Goal: Task Accomplishment & Management: Manage account settings

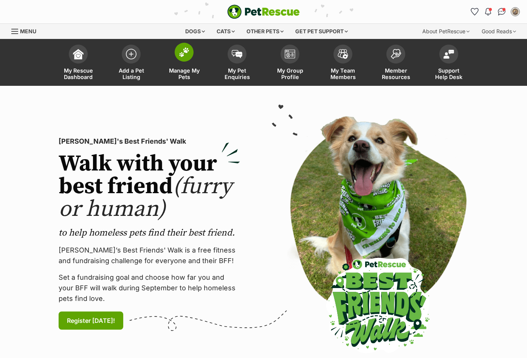
click at [182, 54] on img at bounding box center [184, 52] width 11 height 10
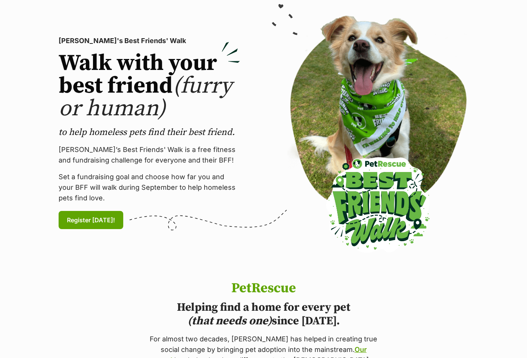
scroll to position [113, 0]
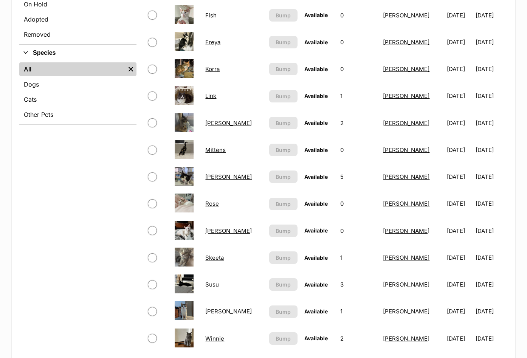
scroll to position [265, 0]
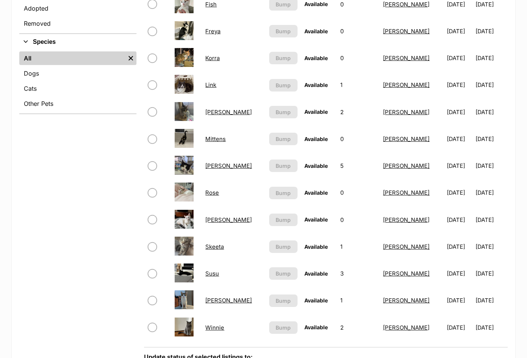
click at [157, 113] on span at bounding box center [158, 111] width 20 height 9
click at [153, 111] on input "checkbox" at bounding box center [152, 111] width 9 height 9
checkbox input "true"
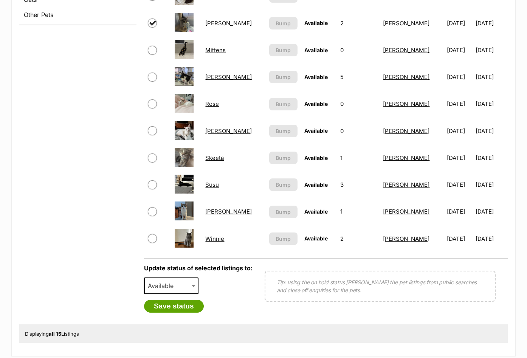
scroll to position [340, 0]
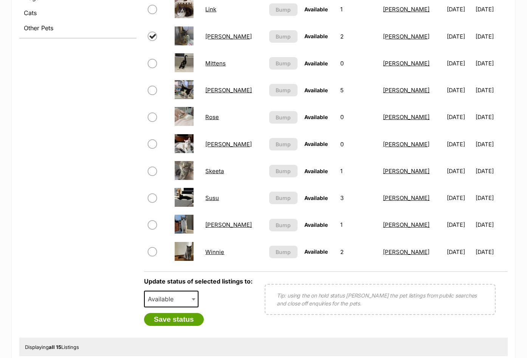
click at [156, 91] on input "checkbox" at bounding box center [152, 90] width 9 height 9
checkbox input "true"
click at [162, 301] on span "Available" at bounding box center [163, 299] width 36 height 11
select select "on_hold"
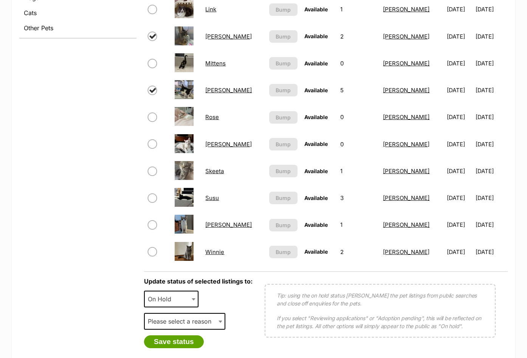
click at [183, 327] on span "Please select a reason" at bounding box center [184, 321] width 81 height 17
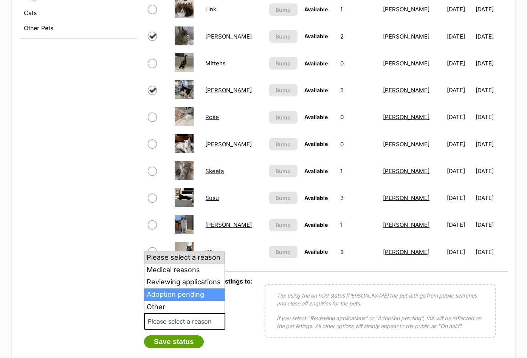
select select "adoption_pending"
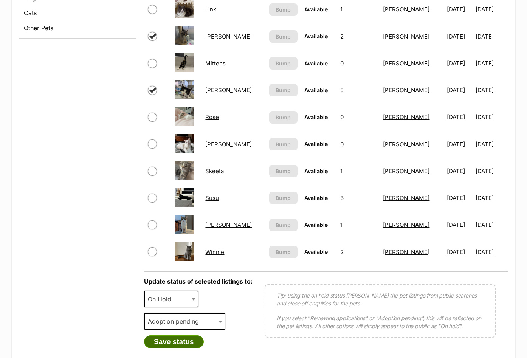
click at [186, 344] on button "Save status" at bounding box center [174, 341] width 60 height 13
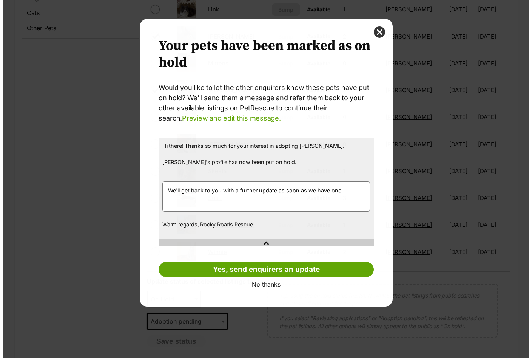
scroll to position [0, 0]
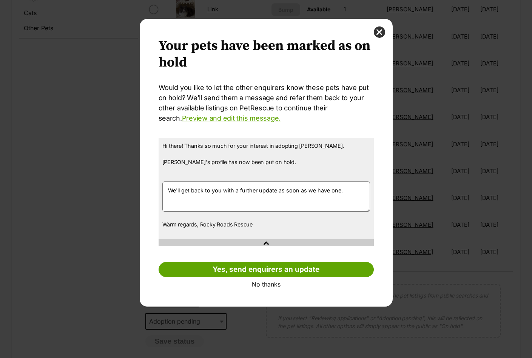
click at [269, 284] on link "No thanks" at bounding box center [266, 284] width 215 height 7
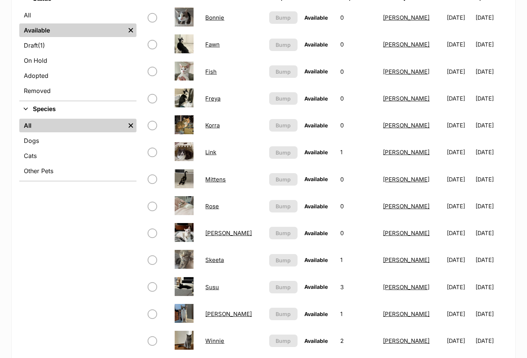
scroll to position [184, 0]
